Goal: Information Seeking & Learning: Learn about a topic

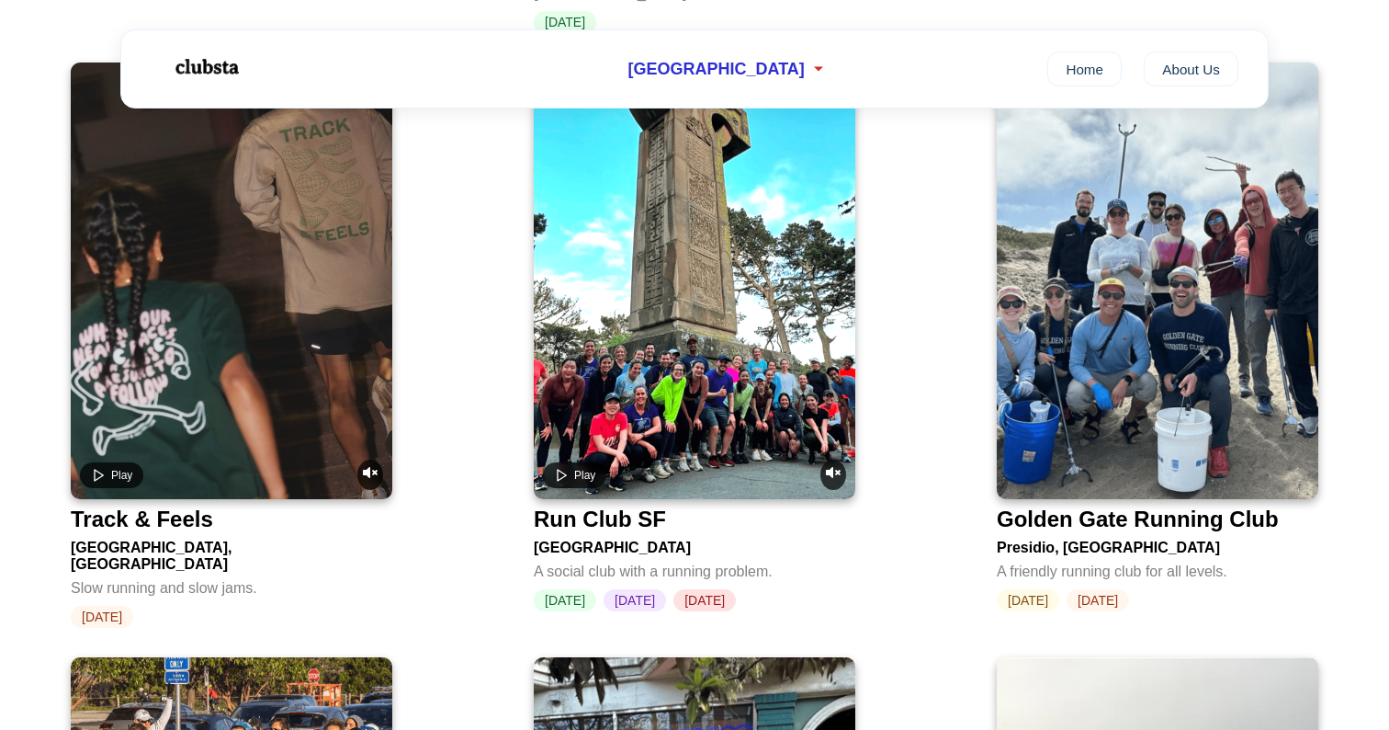
scroll to position [1981, 0]
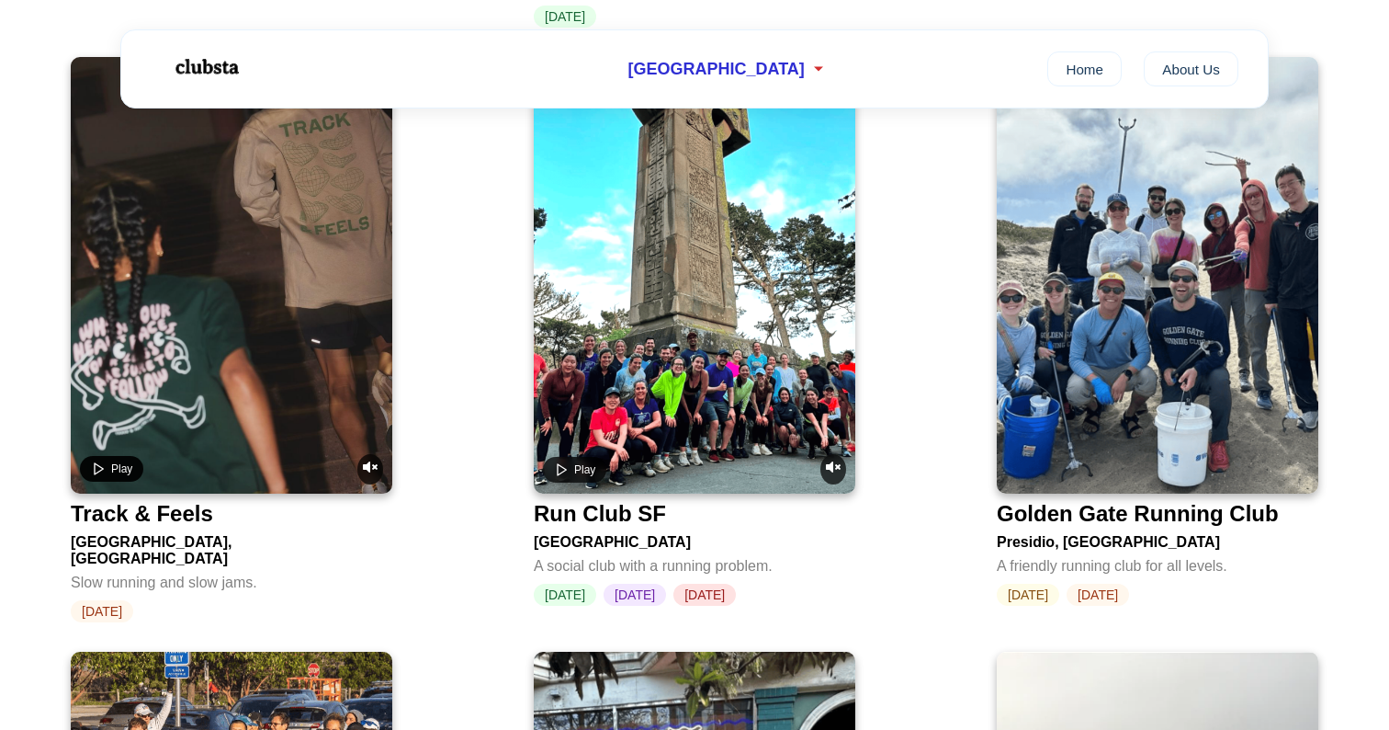
click at [110, 456] on button "Play" at bounding box center [111, 469] width 63 height 26
click at [365, 459] on icon "Unmute video" at bounding box center [370, 466] width 15 height 15
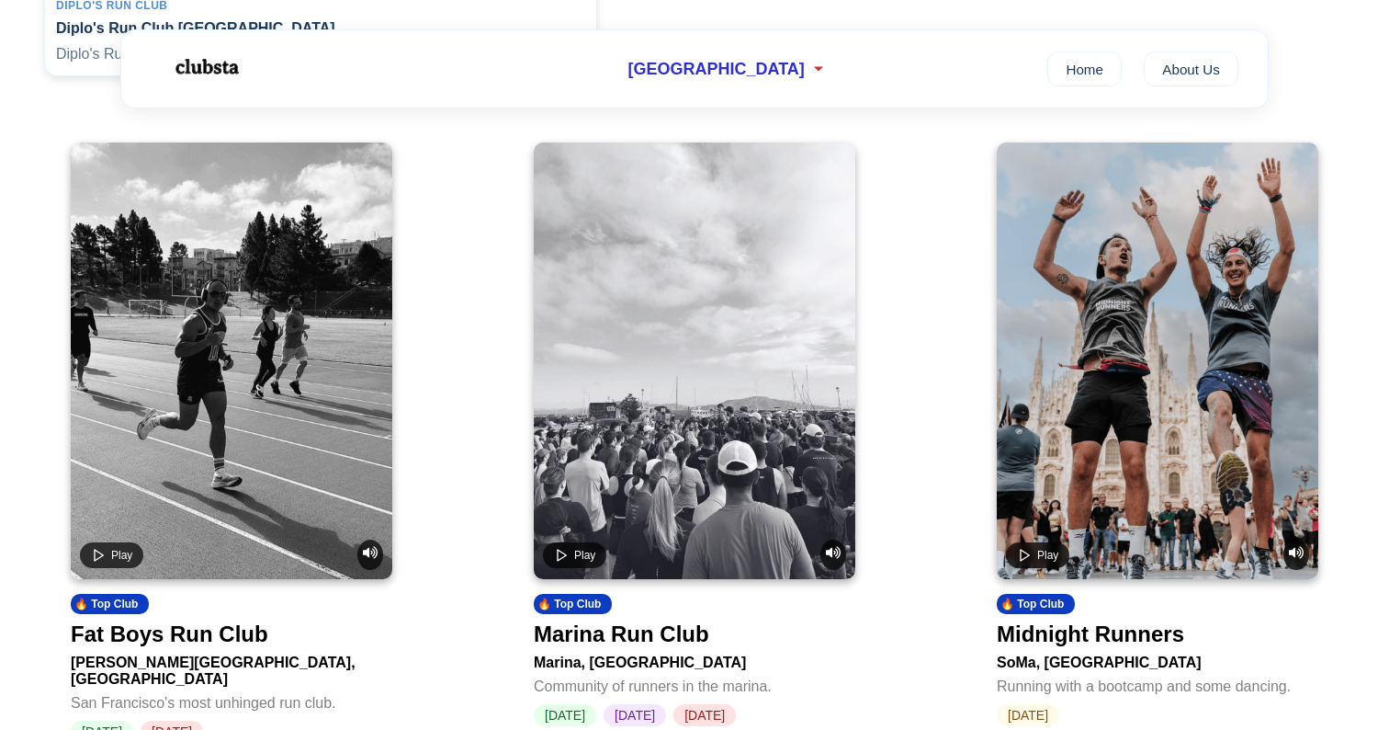
scroll to position [651, 0]
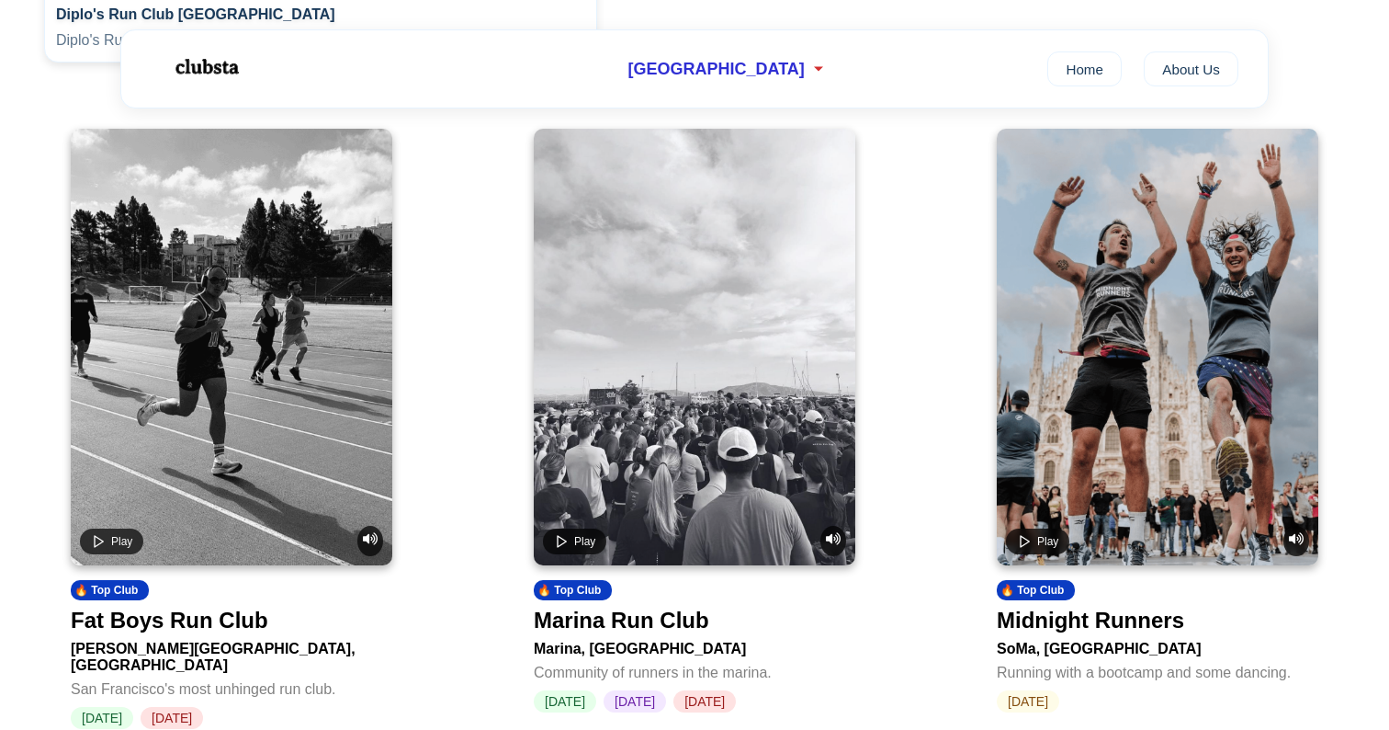
click at [1120, 369] on video at bounding box center [1158, 347] width 322 height 436
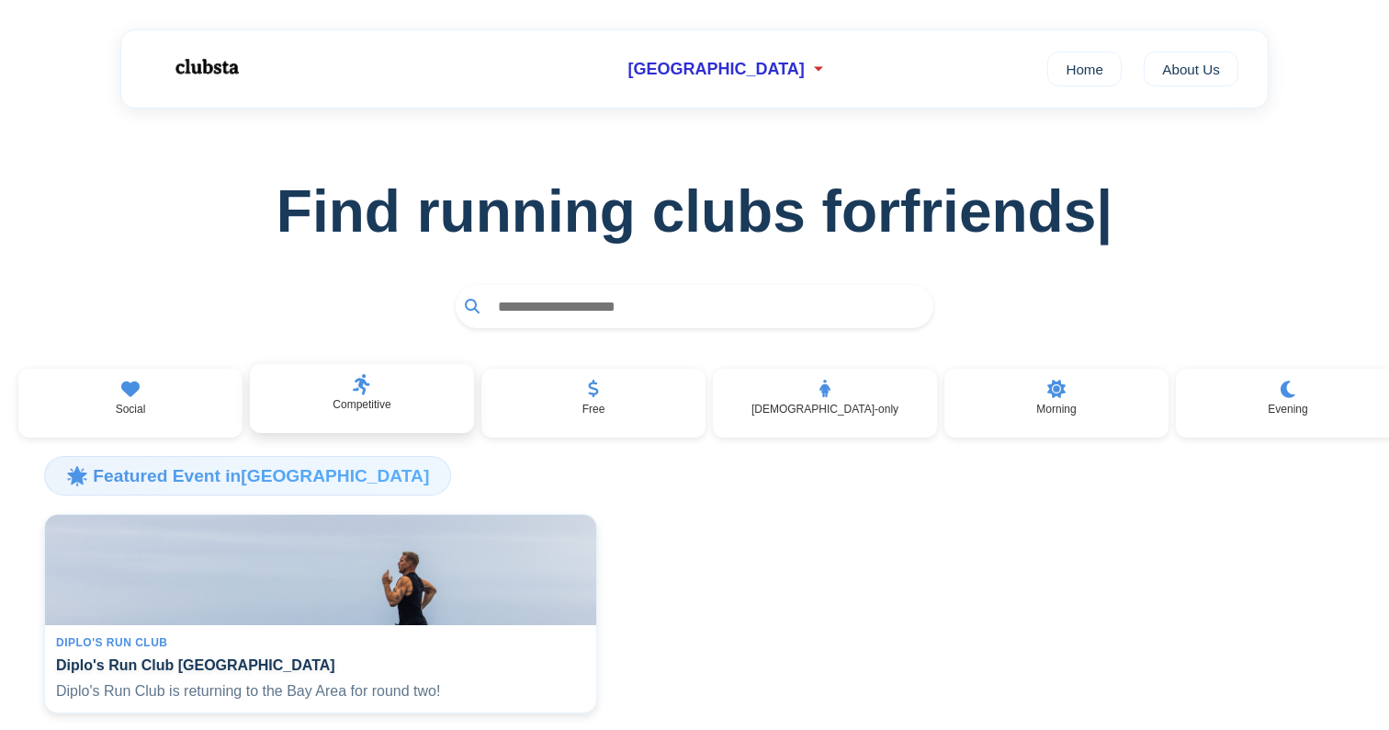
click at [390, 410] on p "Competitive" at bounding box center [362, 404] width 58 height 13
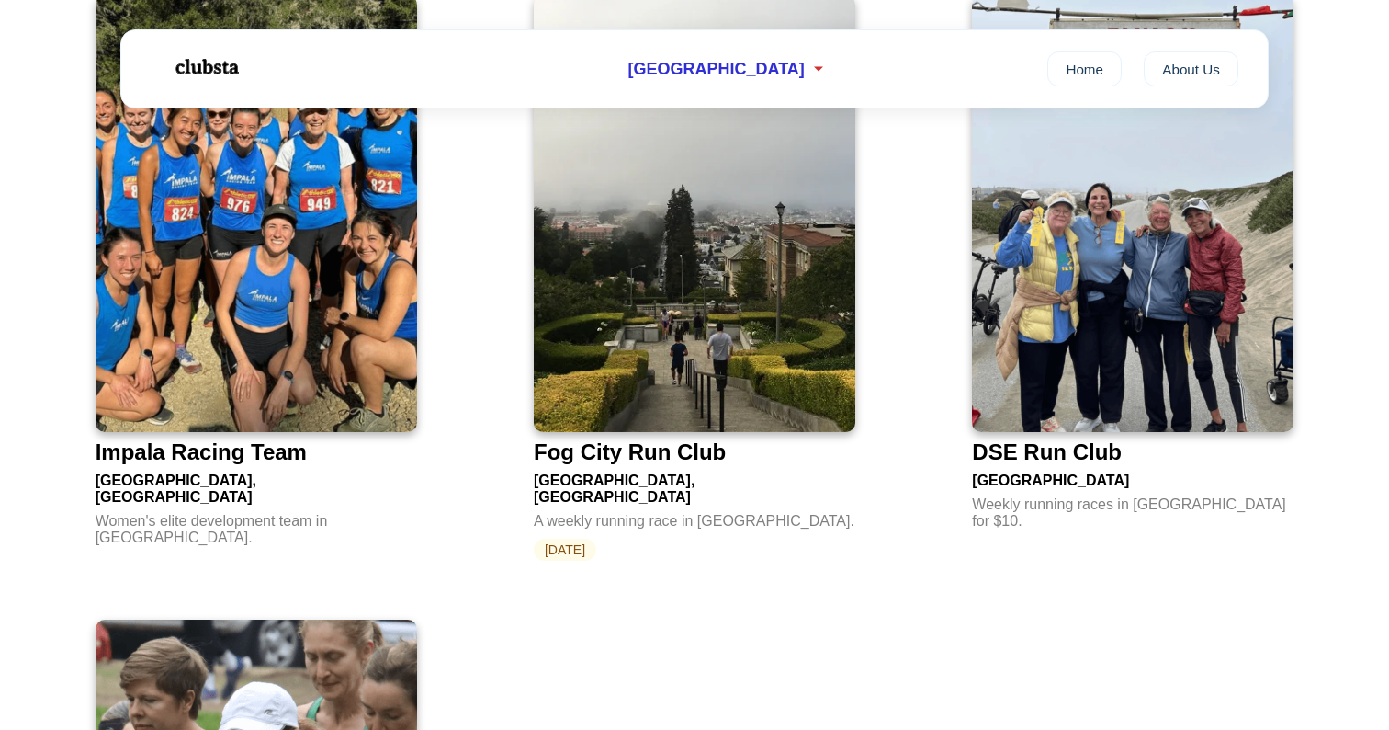
scroll to position [277, 0]
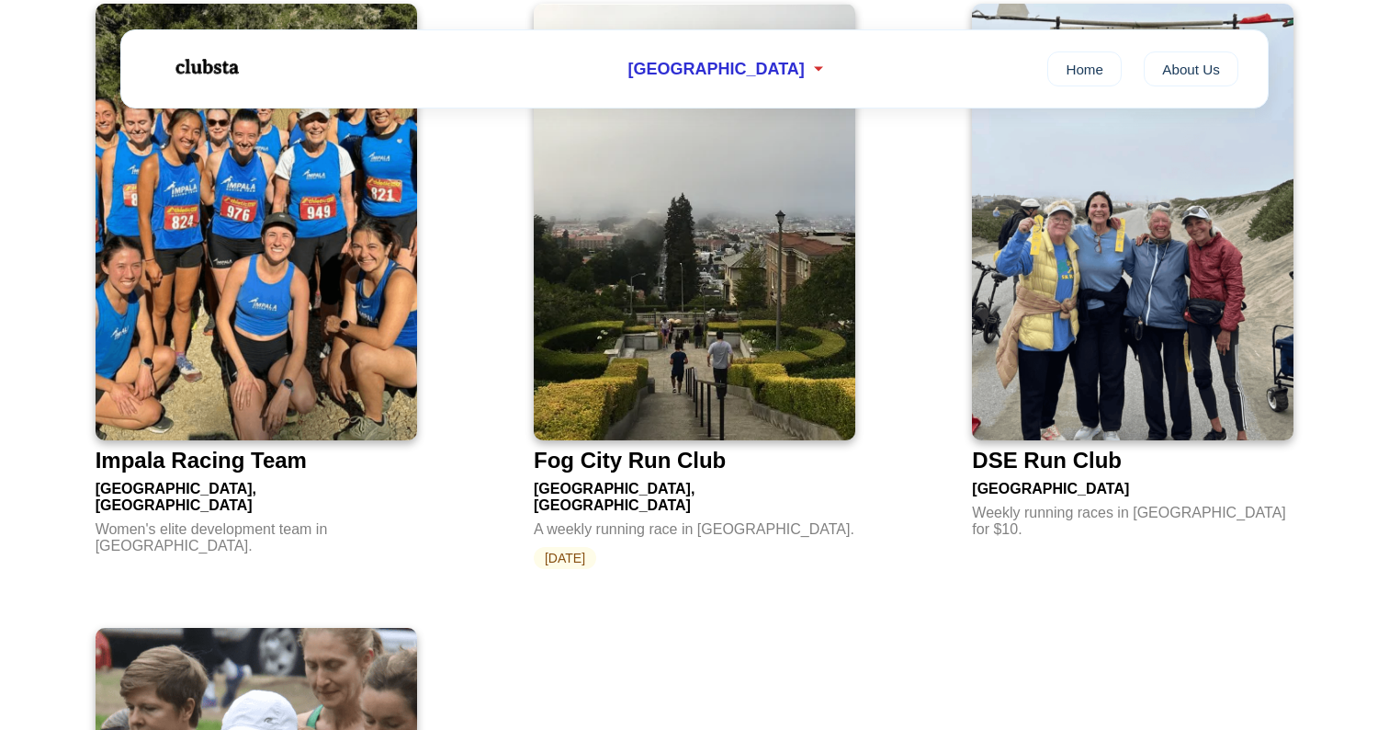
click at [640, 423] on img at bounding box center [695, 222] width 322 height 436
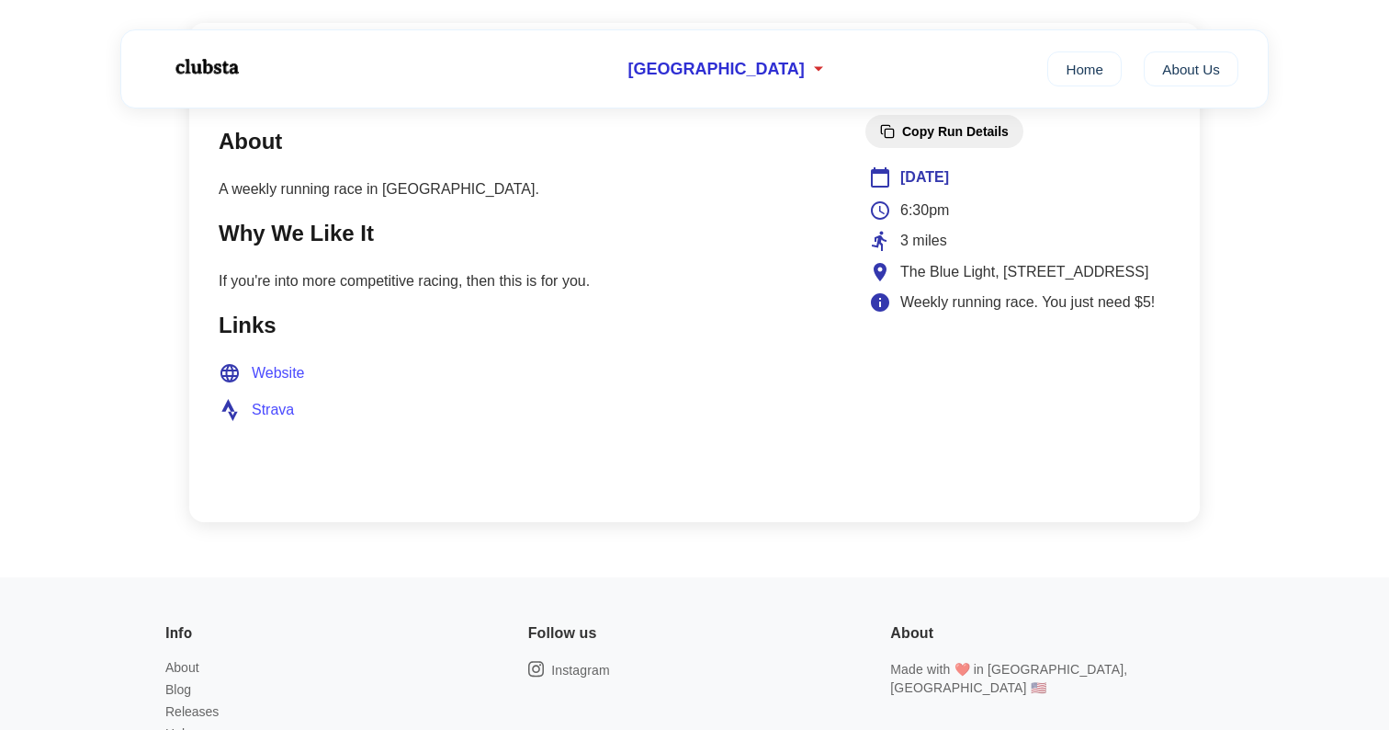
scroll to position [744, 0]
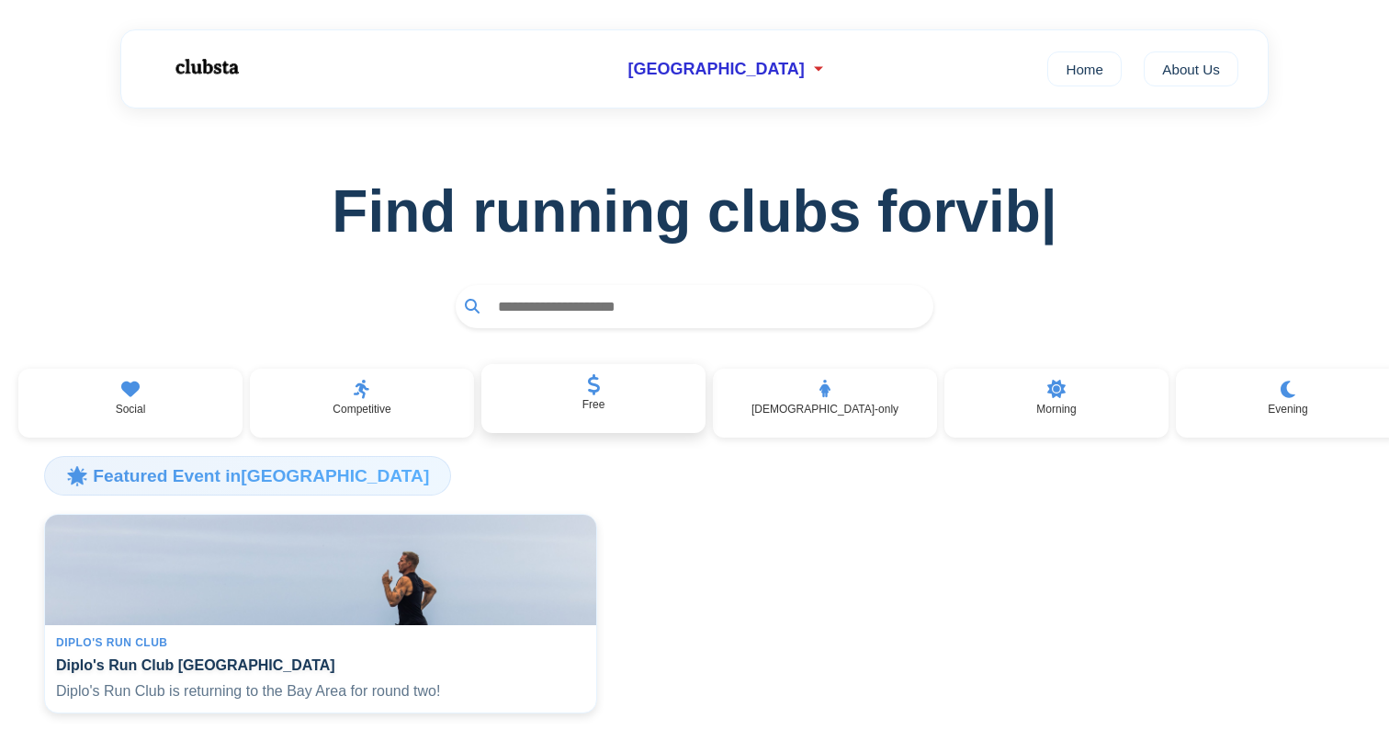
click at [602, 400] on p "Free" at bounding box center [594, 404] width 23 height 13
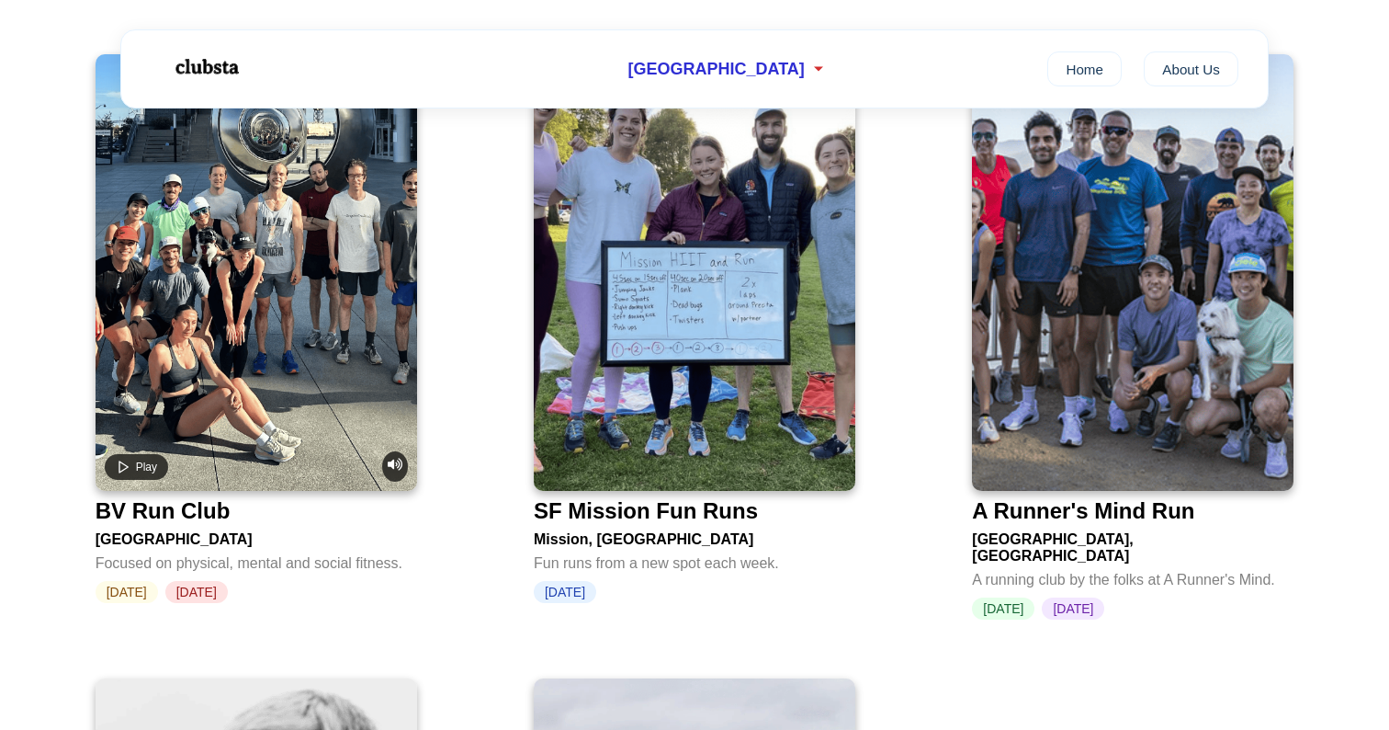
scroll to position [2263, 0]
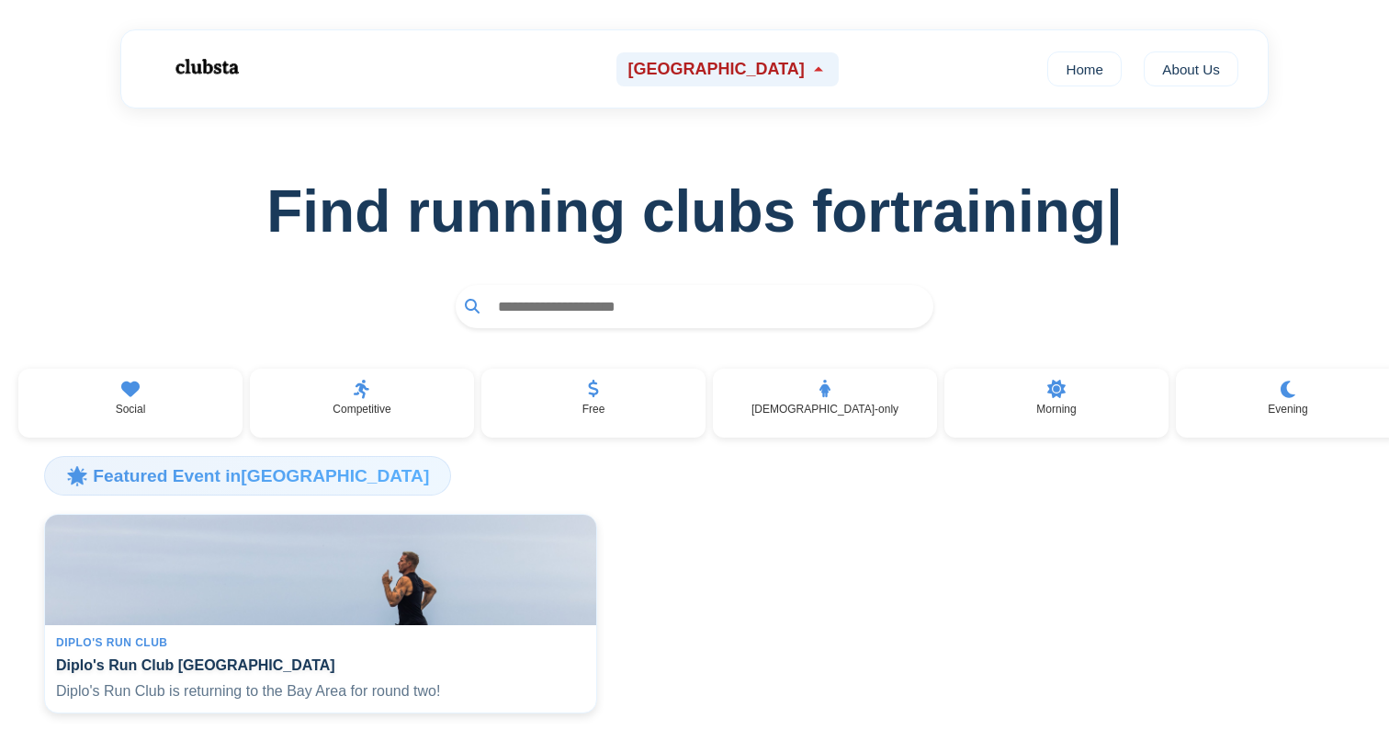
click at [680, 77] on span "[GEOGRAPHIC_DATA]" at bounding box center [716, 69] width 176 height 19
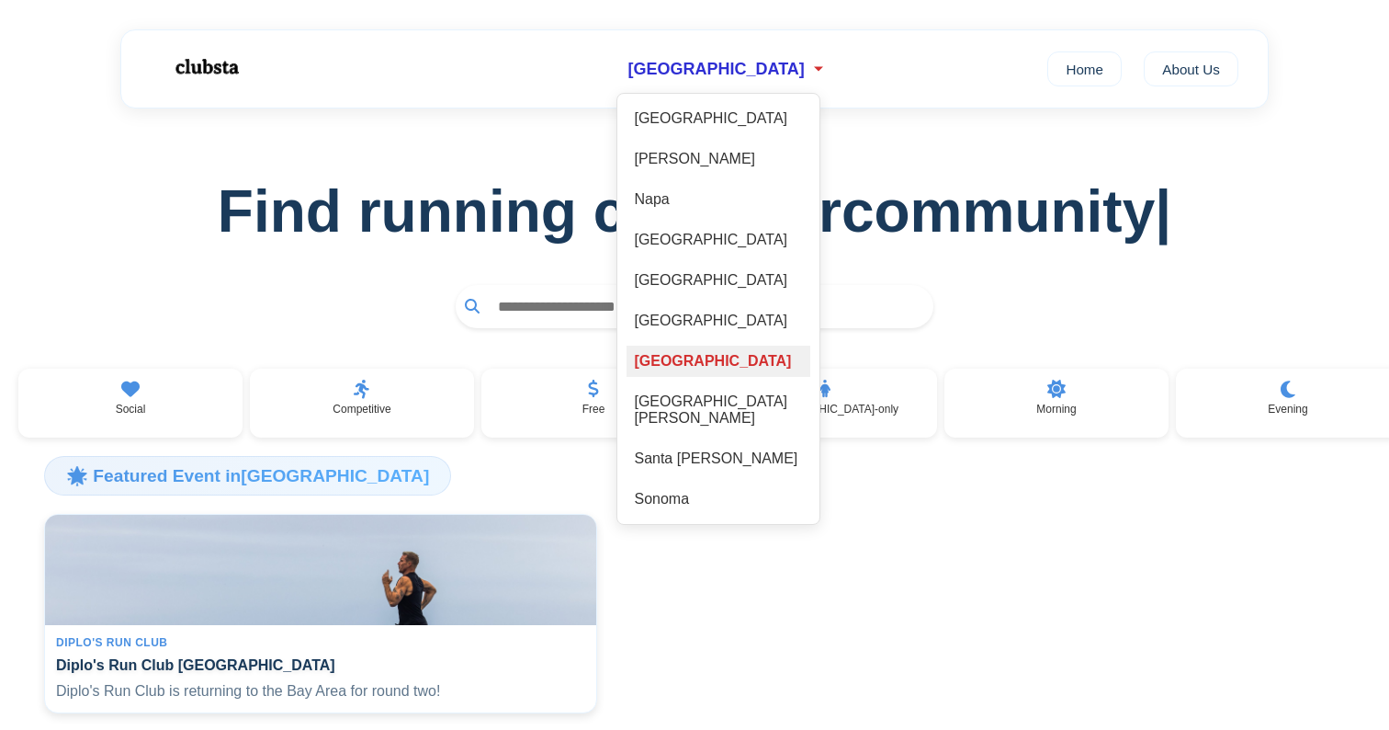
click at [728, 367] on div "[GEOGRAPHIC_DATA]" at bounding box center [719, 360] width 184 height 31
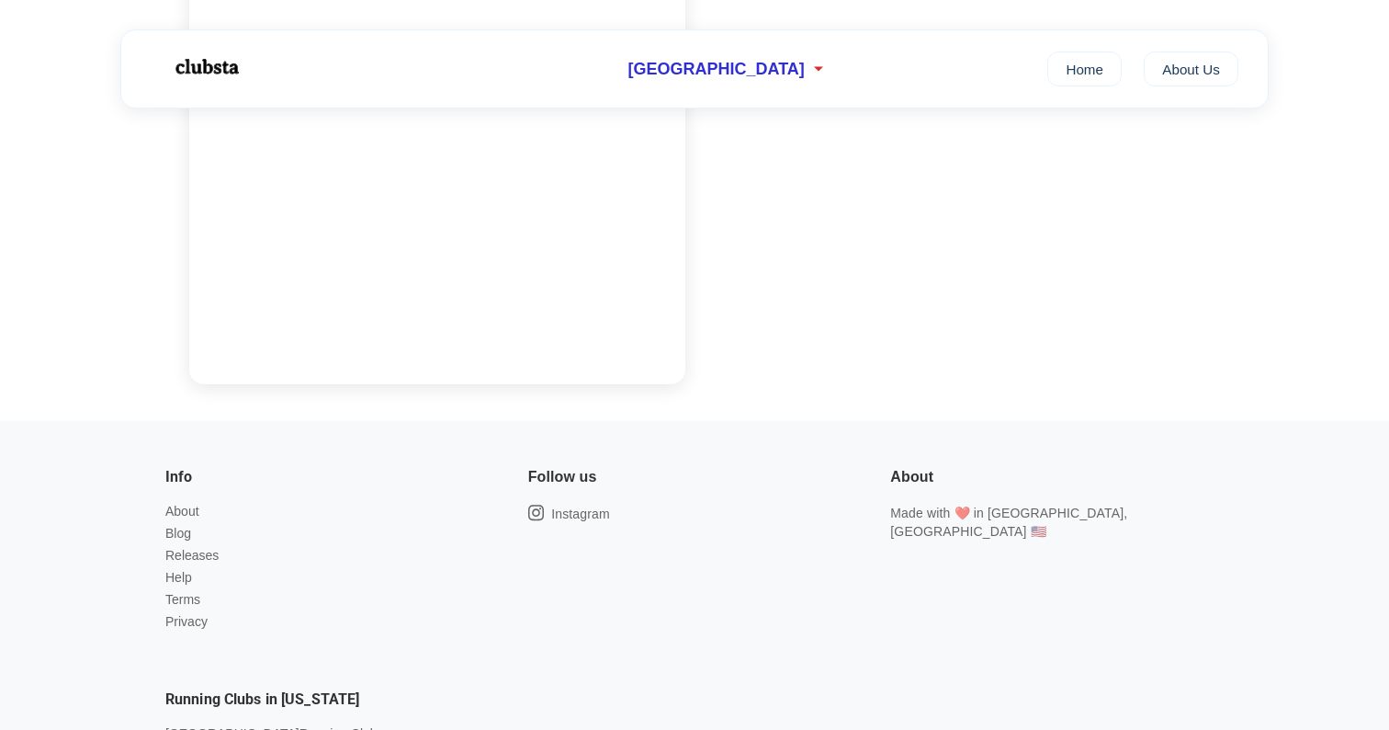
scroll to position [1863, 0]
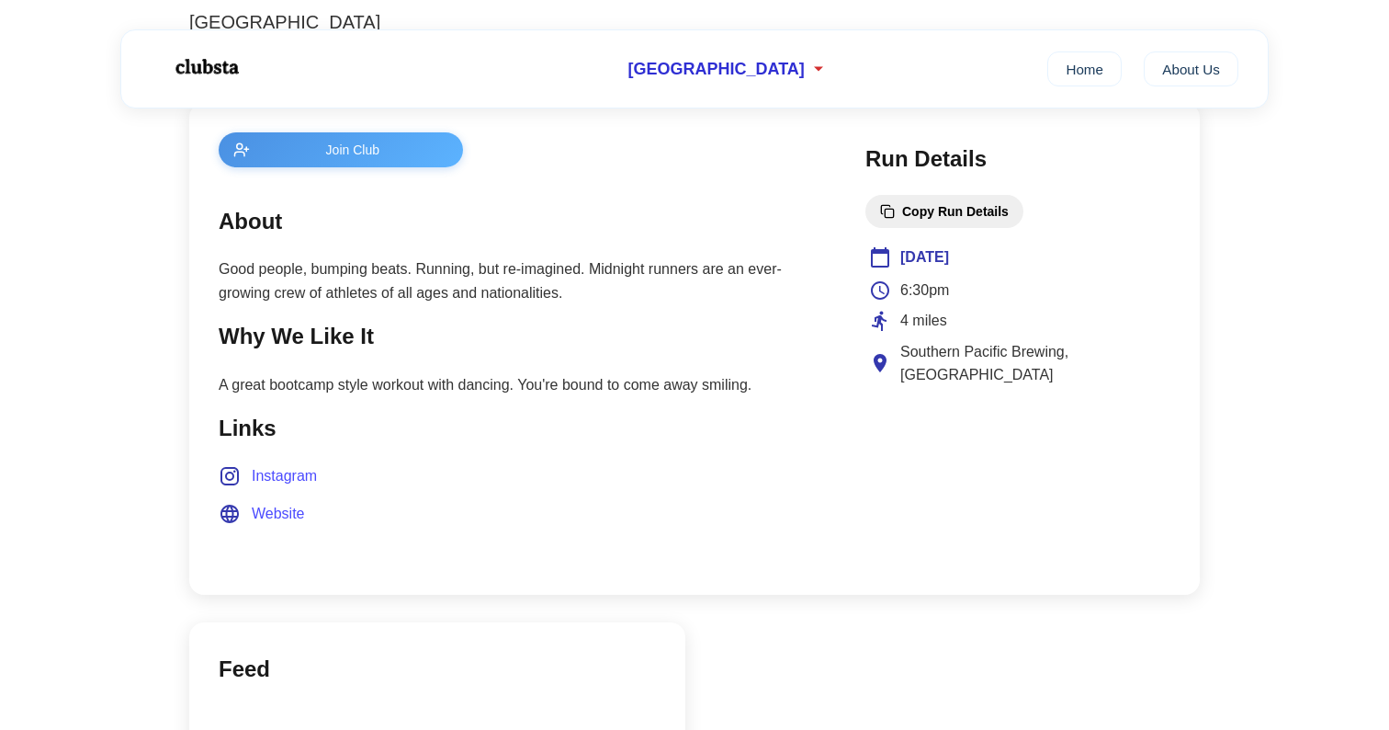
scroll to position [695, 0]
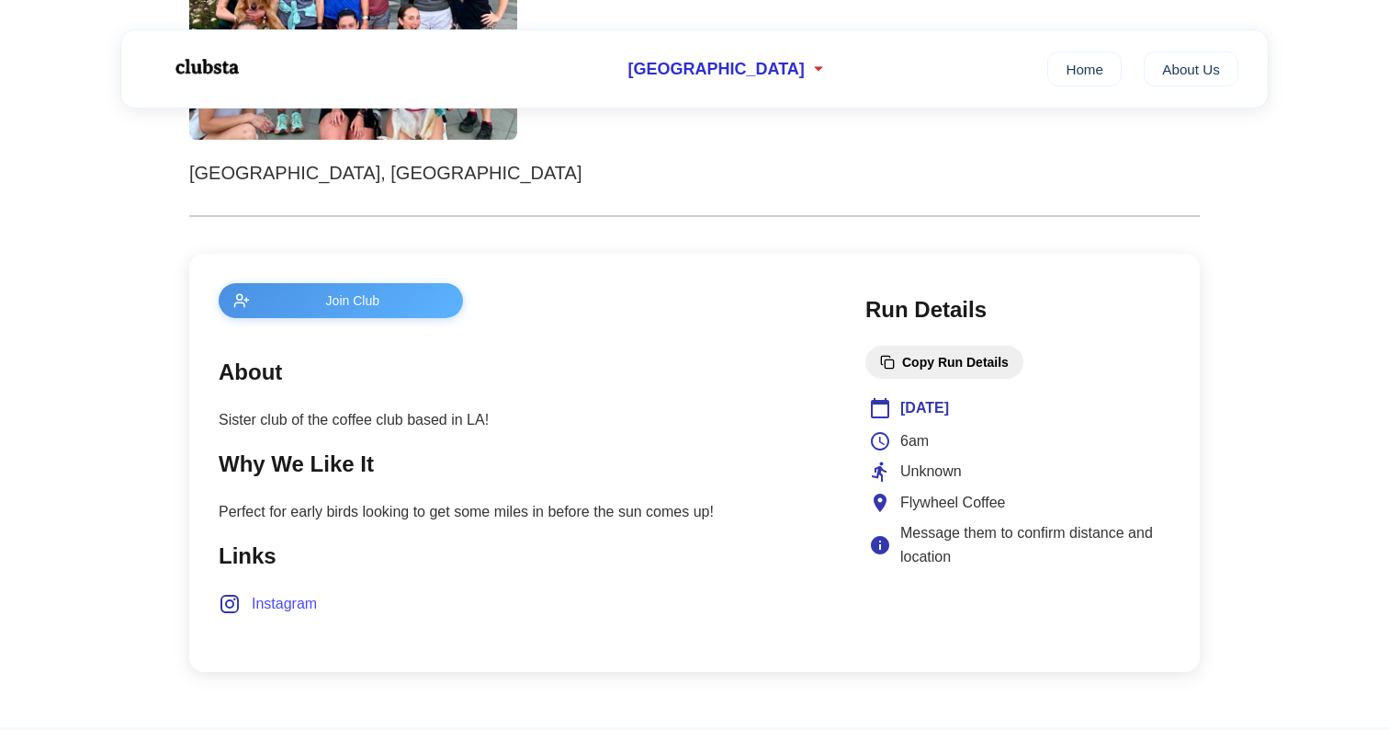
scroll to position [581, 0]
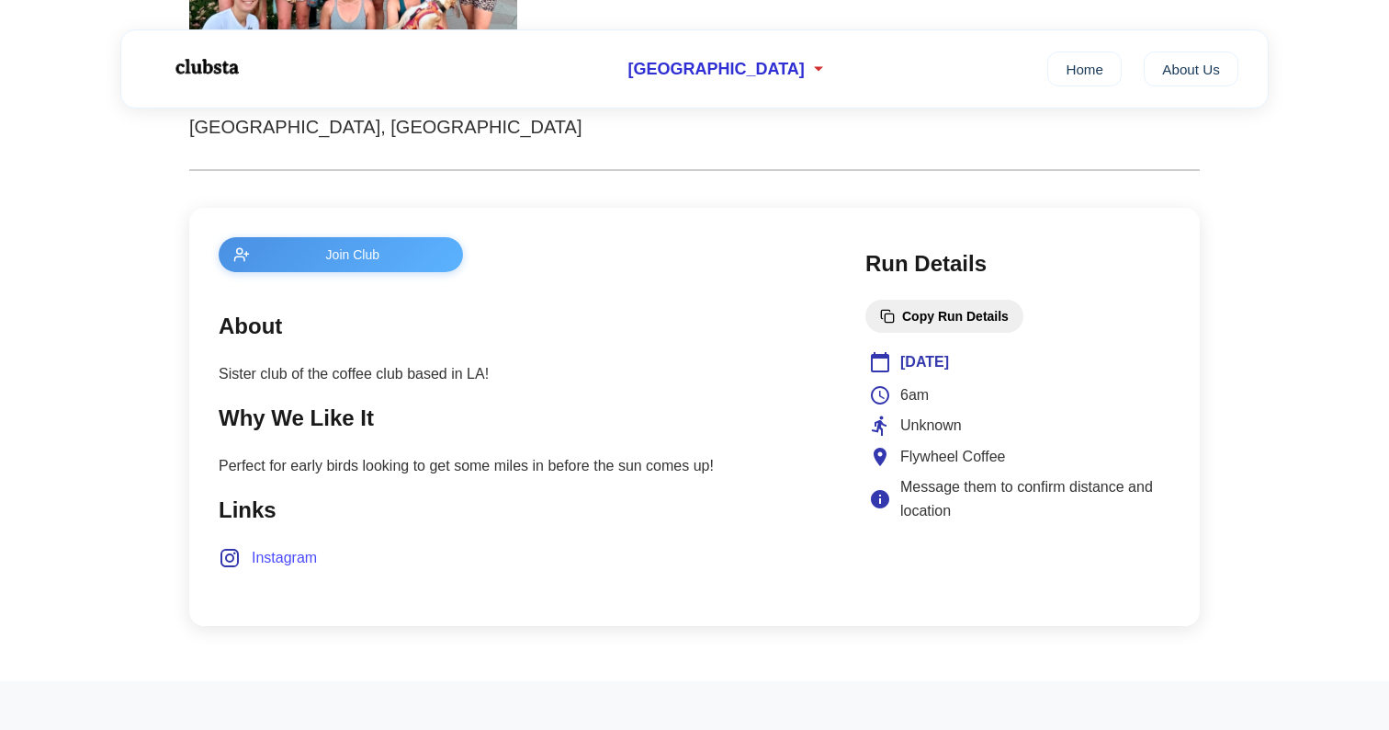
click at [924, 462] on span "Flywheel Coffee" at bounding box center [952, 457] width 105 height 24
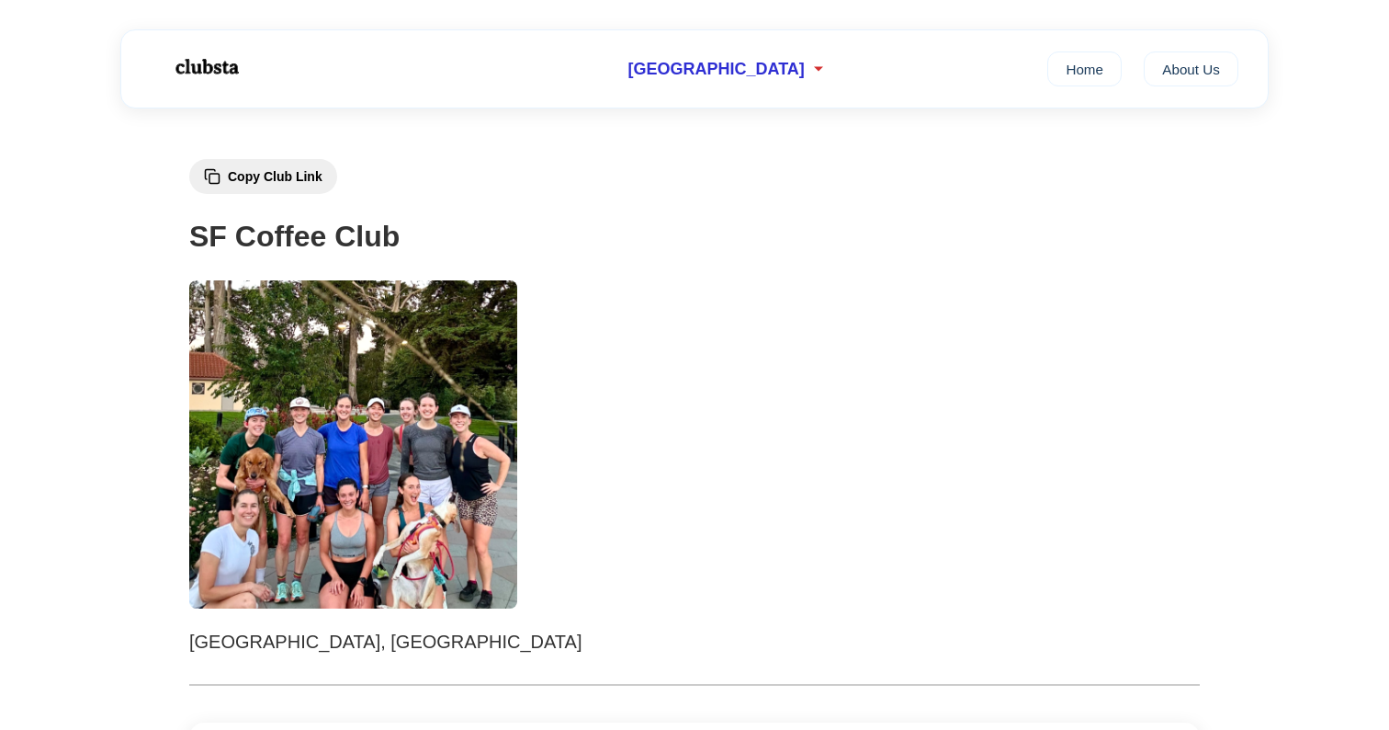
scroll to position [47, 0]
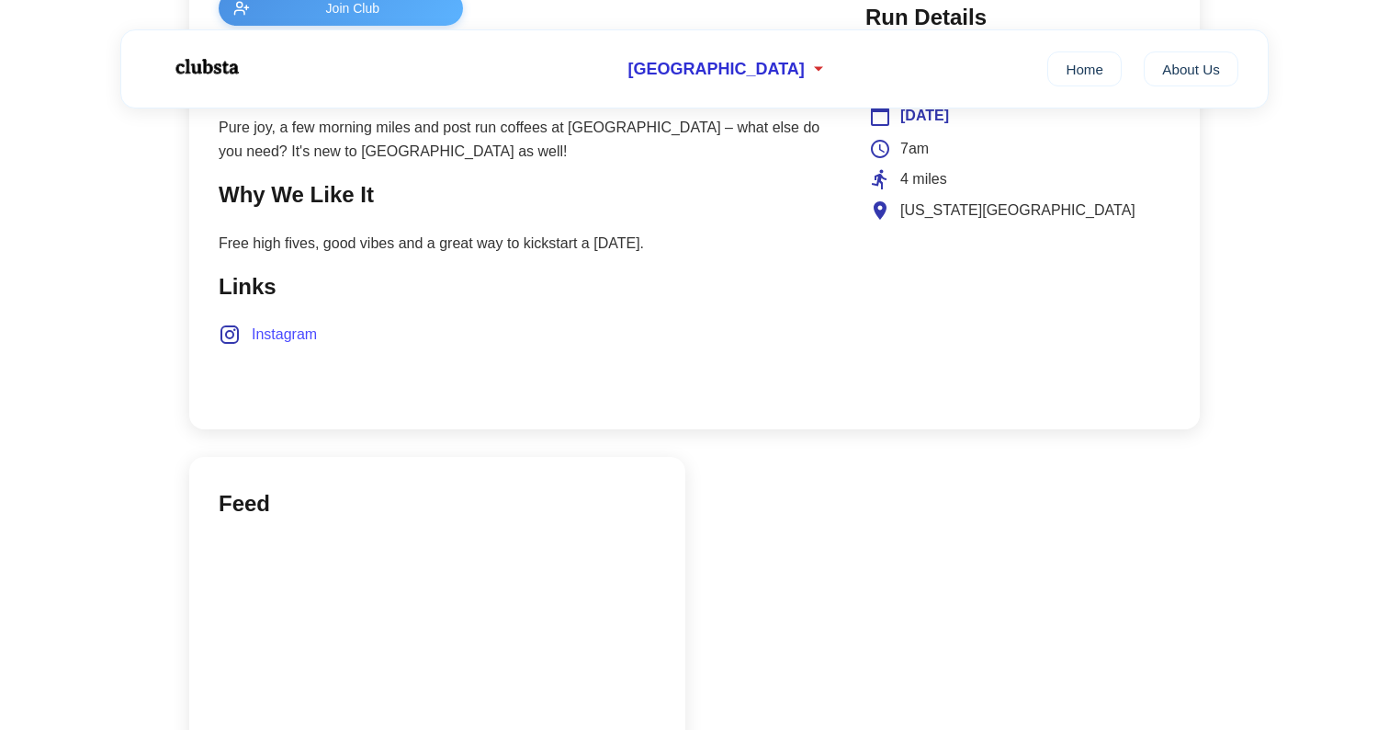
scroll to position [847, 0]
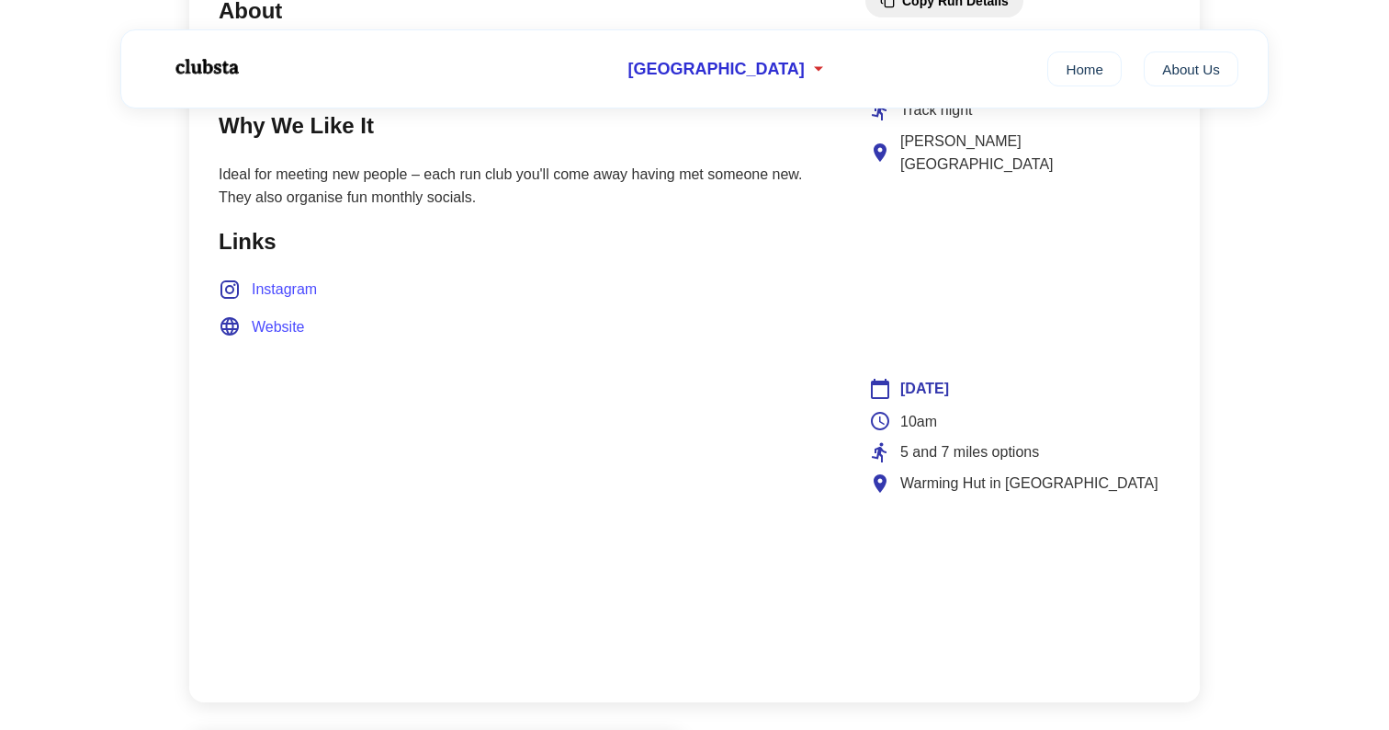
scroll to position [902, 0]
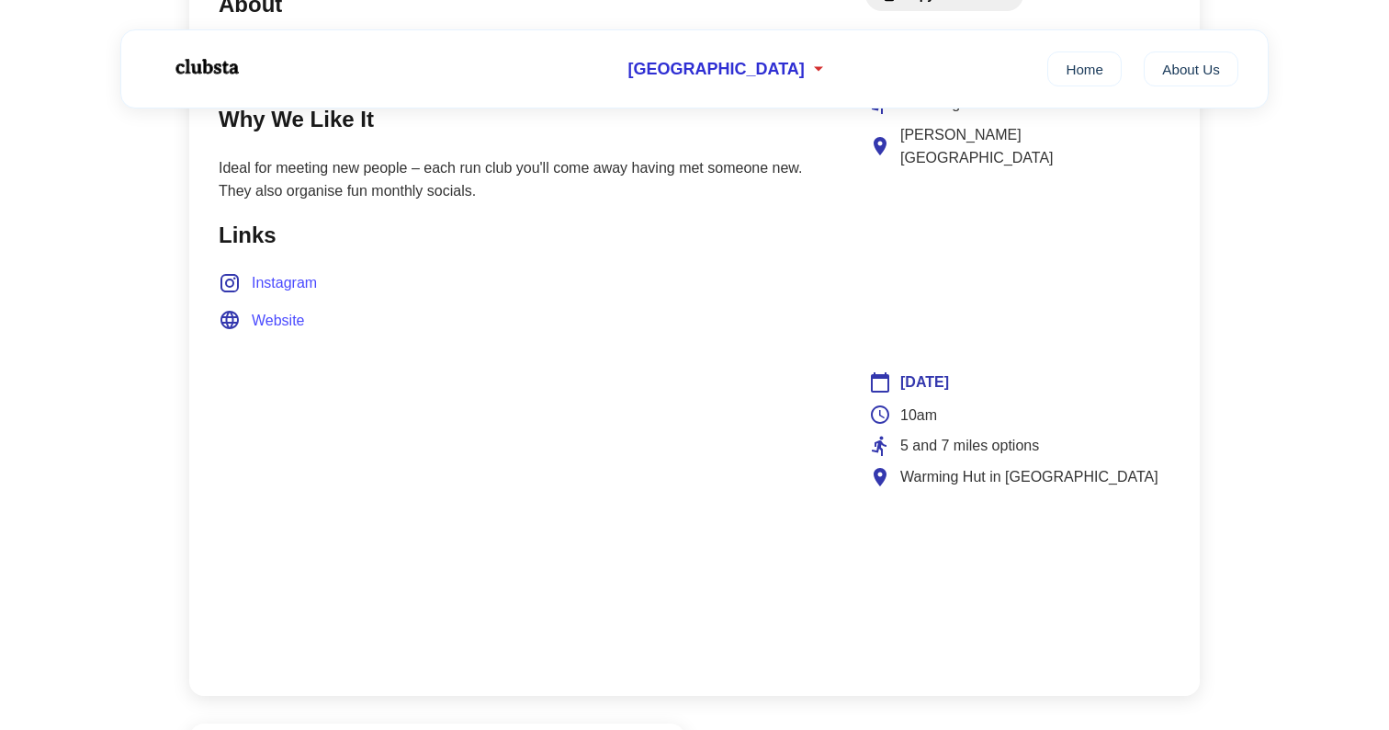
click at [1032, 465] on span "Warming Hut in Crissy Field" at bounding box center [1029, 477] width 258 height 24
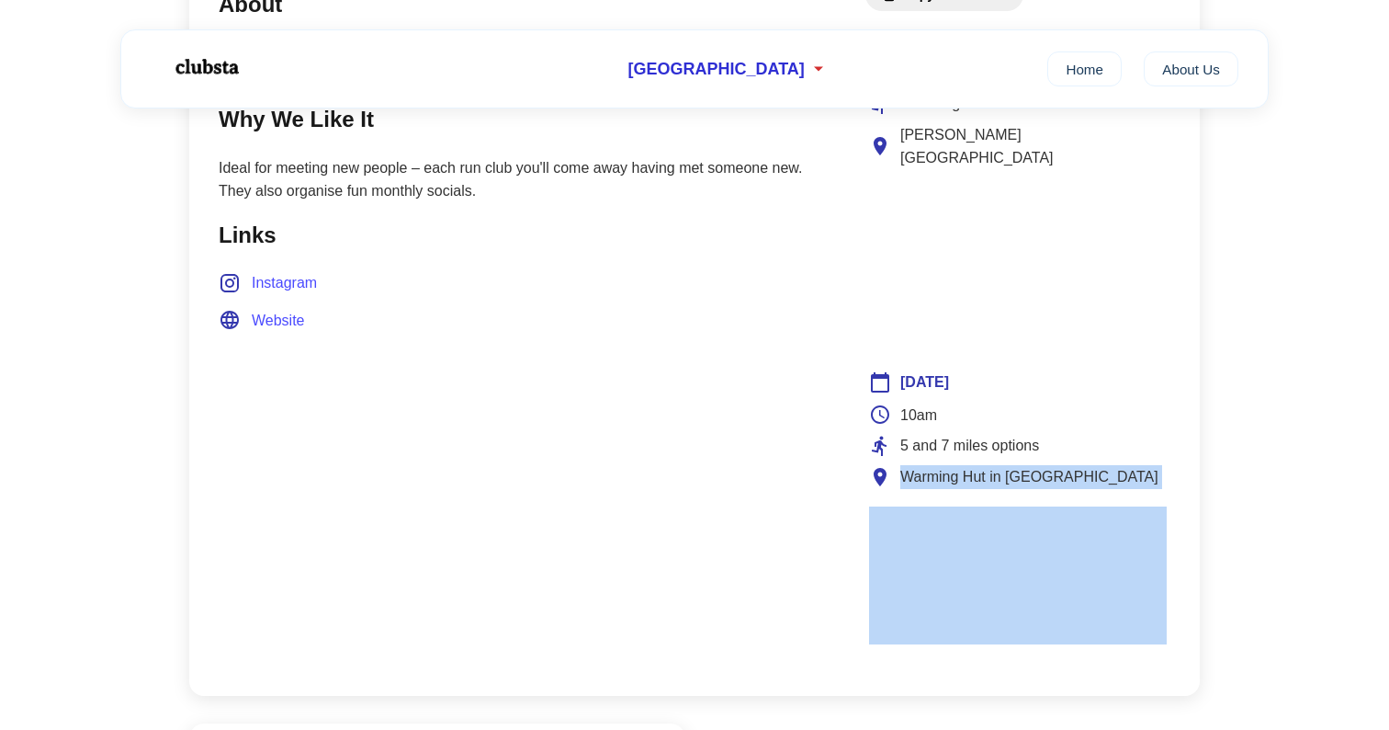
click at [1032, 465] on span "Warming Hut in Crissy Field" at bounding box center [1029, 477] width 258 height 24
copy span "Warming Hut in Crissy Field"
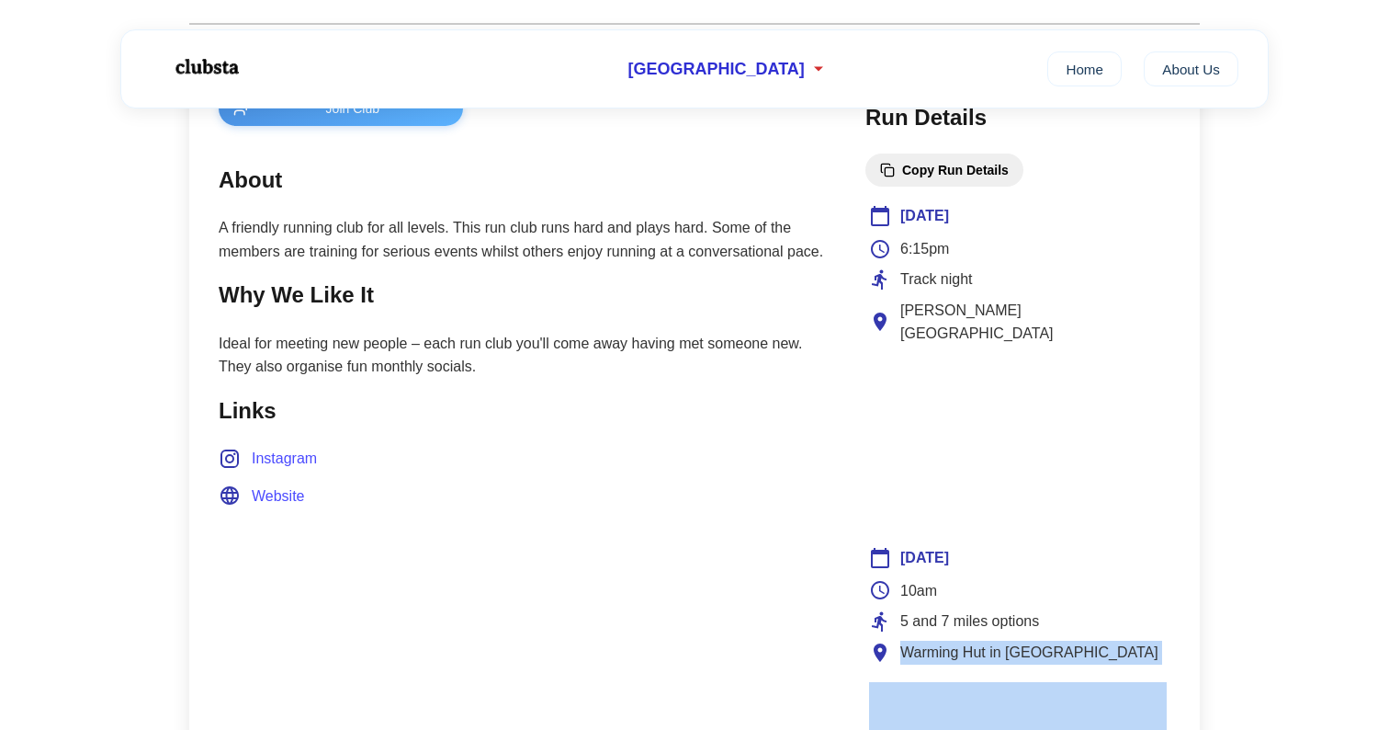
scroll to position [728, 0]
drag, startPoint x: 1111, startPoint y: 638, endPoint x: 863, endPoint y: 517, distance: 275.7
click at [863, 517] on div "Join Club About A friendly running club for all levels. This run club runs hard…" at bounding box center [694, 466] width 1011 height 810
copy div "Sunday 10am 5 and 7 miles options Warming Hut in Crissy Field"
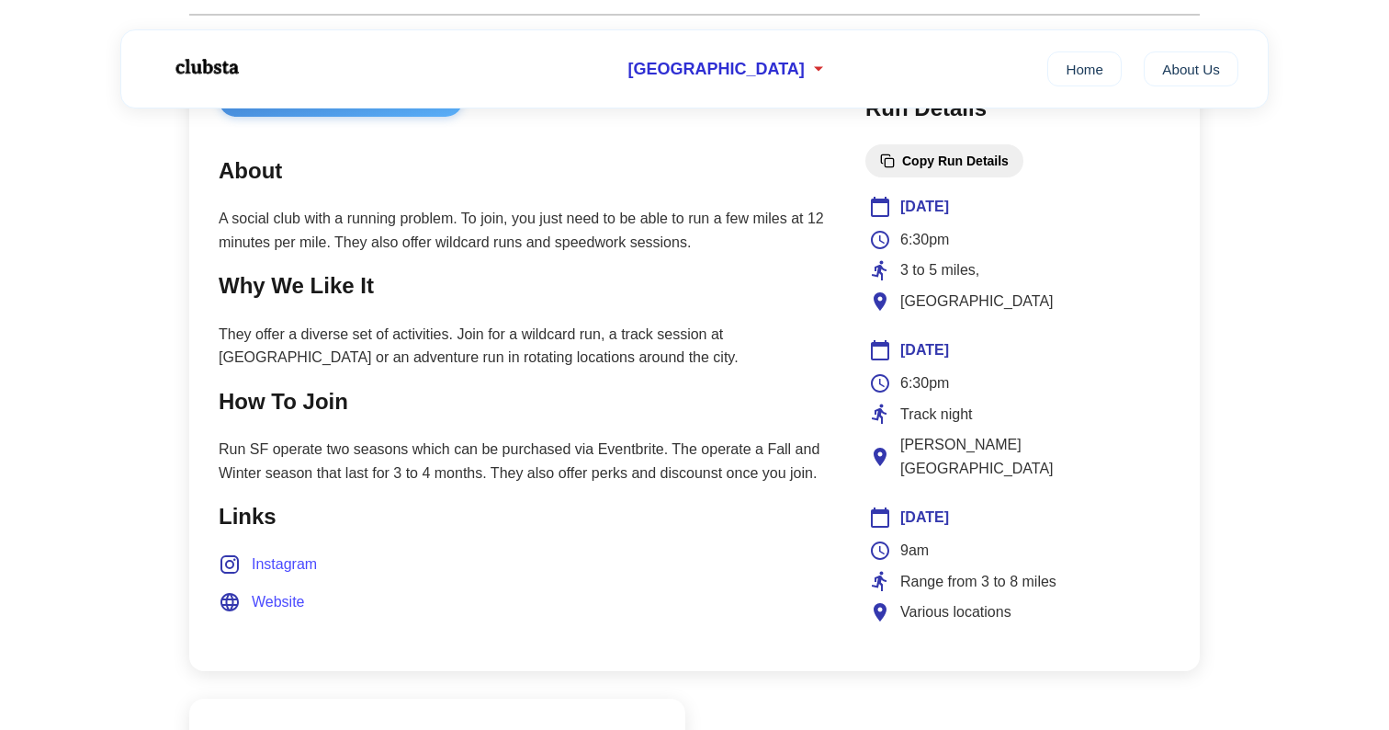
scroll to position [734, 0]
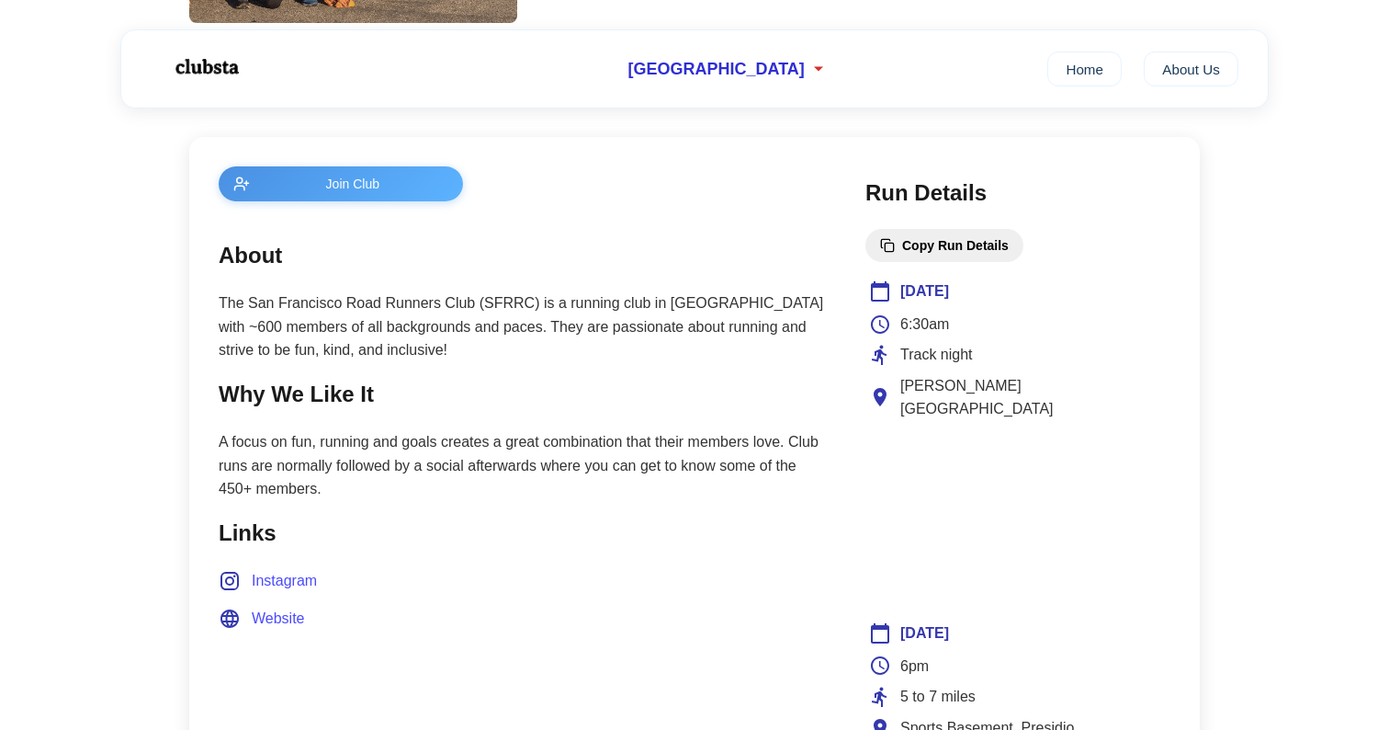
scroll to position [656, 0]
